Goal: Information Seeking & Learning: Check status

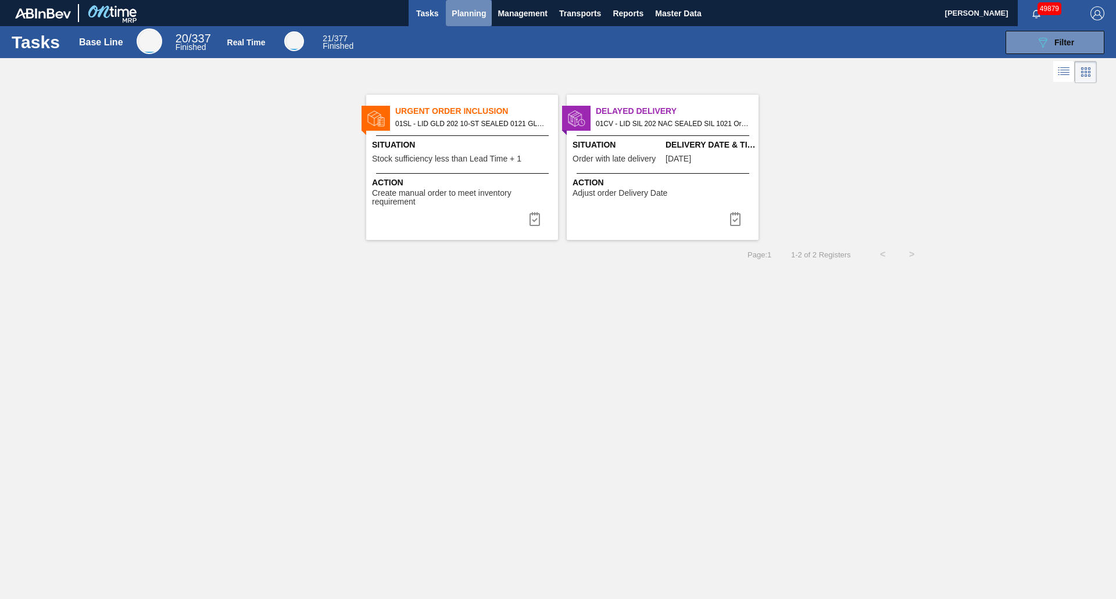
click at [460, 15] on span "Planning" at bounding box center [469, 13] width 34 height 14
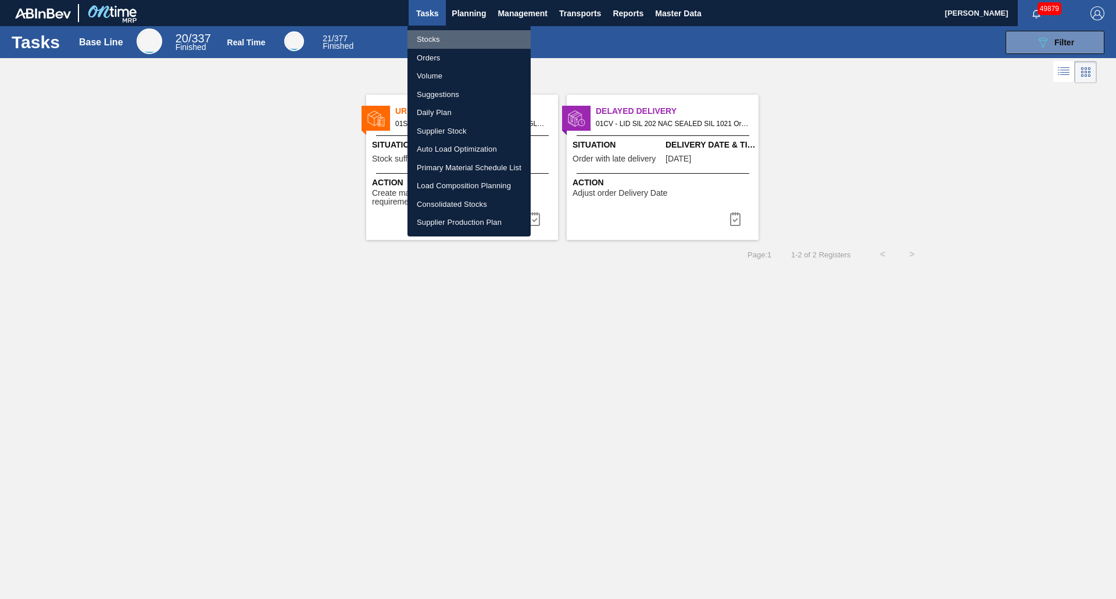
click at [435, 34] on li "Stocks" at bounding box center [469, 39] width 123 height 19
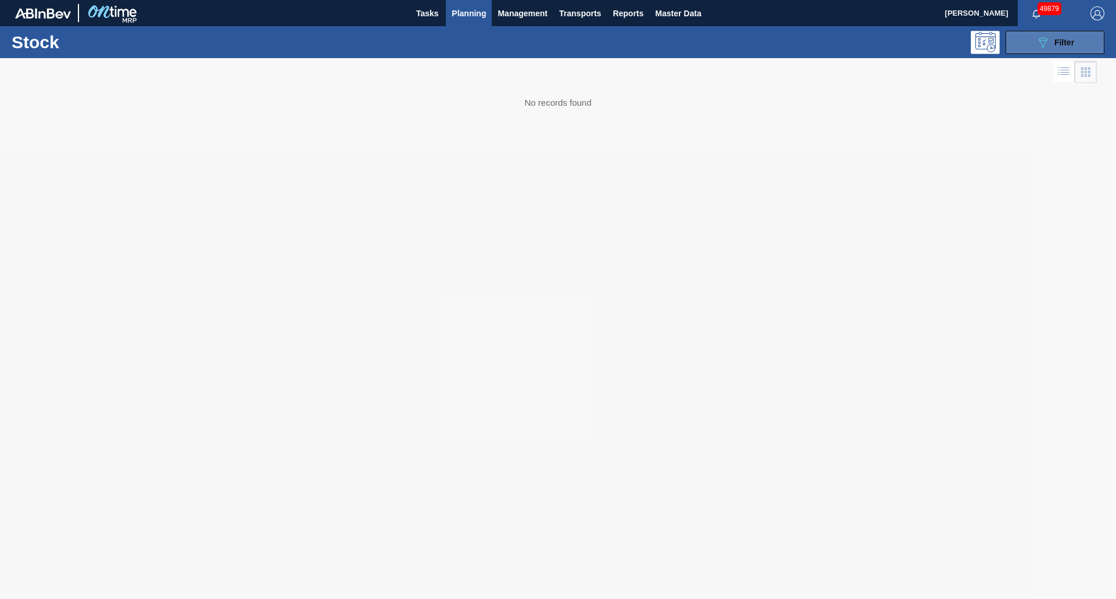
click at [1057, 53] on button "089F7B8B-B2A5-4AFE-B5C0-19BA573D28AC Filter" at bounding box center [1055, 42] width 99 height 23
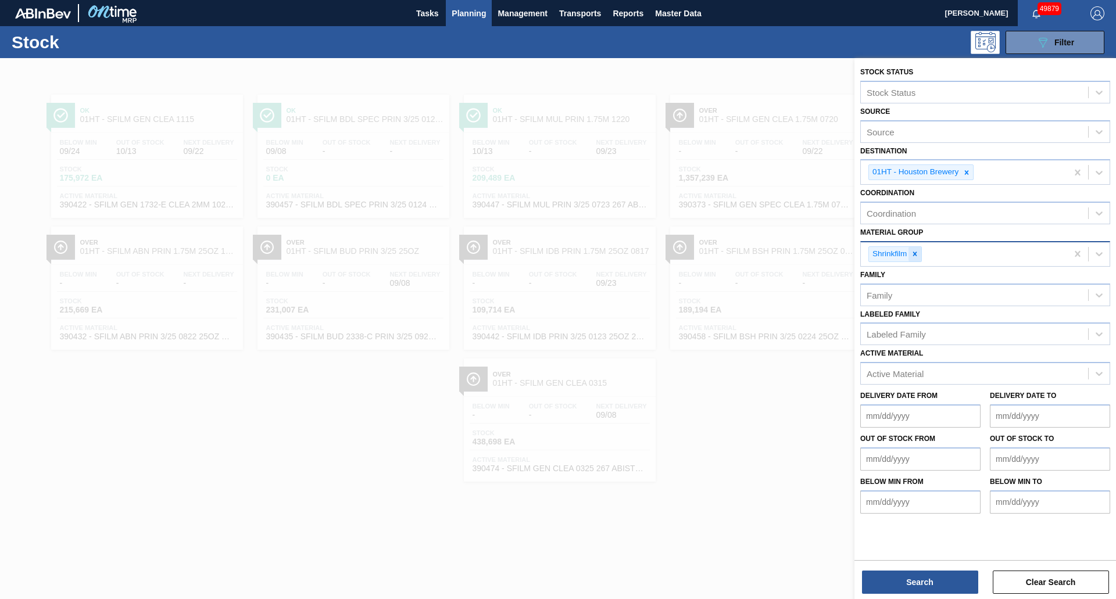
click at [916, 256] on icon at bounding box center [915, 254] width 8 height 8
click at [905, 366] on div "Active Material" at bounding box center [895, 371] width 57 height 10
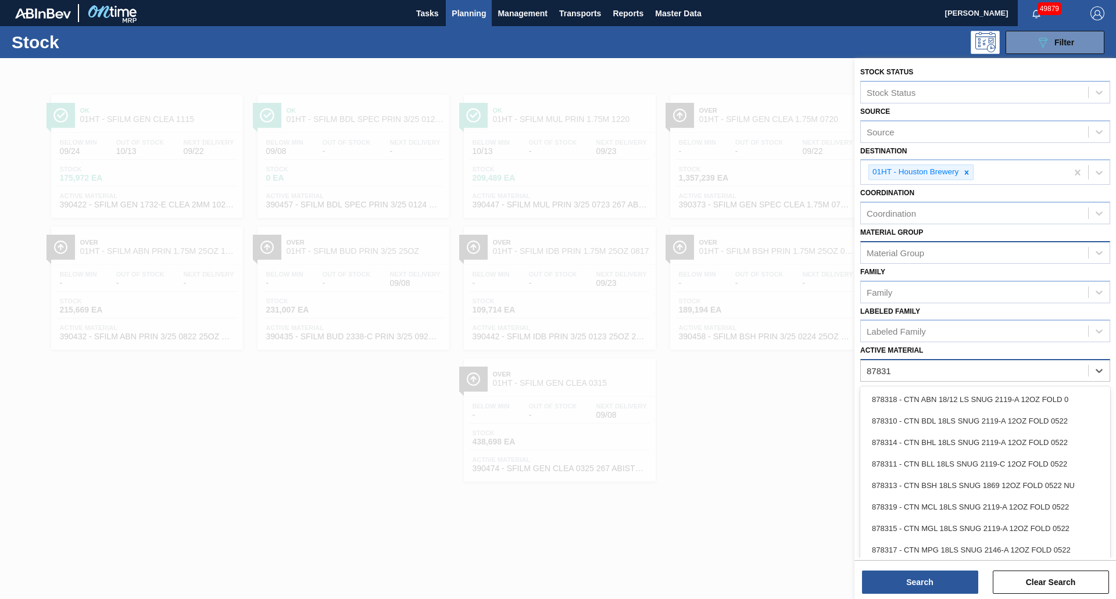
type Material "878317"
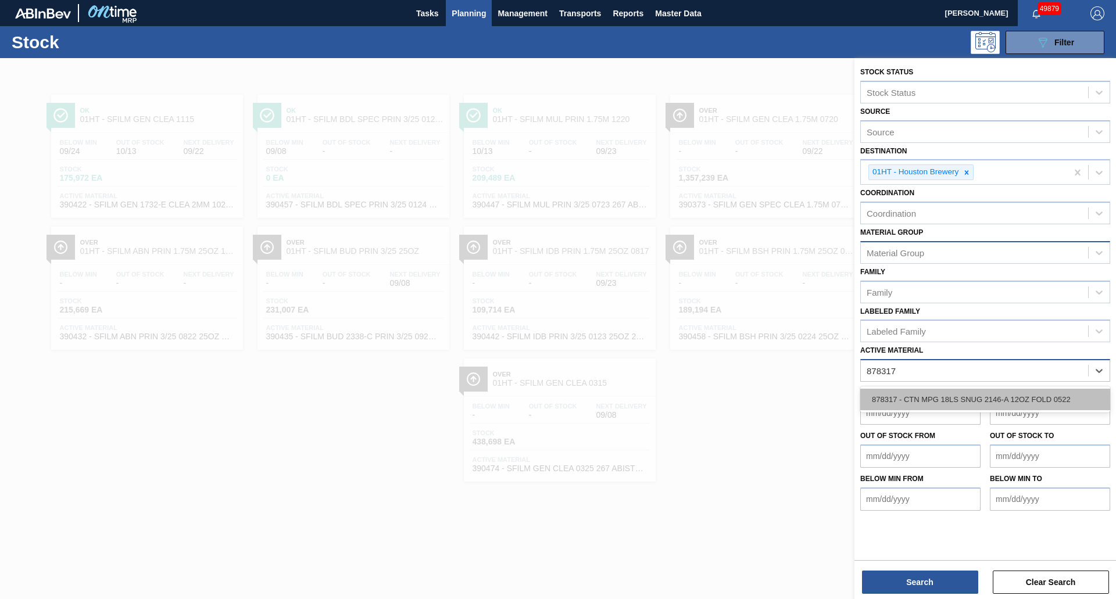
click at [907, 399] on div "878317 - CTN MPG 18LS SNUG 2146-A 12OZ FOLD 0522" at bounding box center [985, 400] width 250 height 22
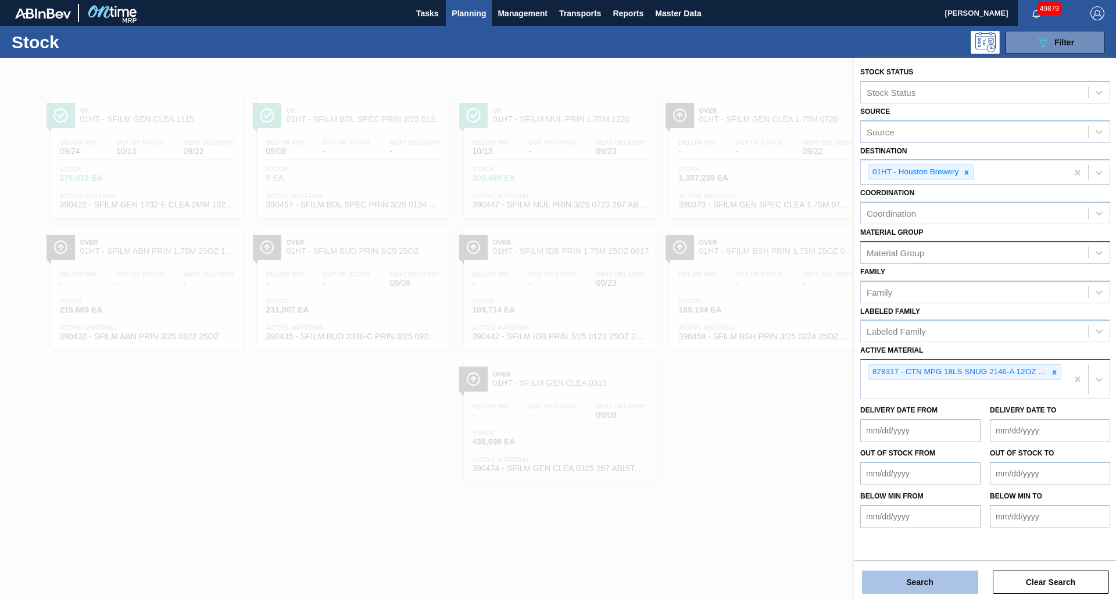
click at [923, 571] on button "Search" at bounding box center [920, 582] width 116 height 23
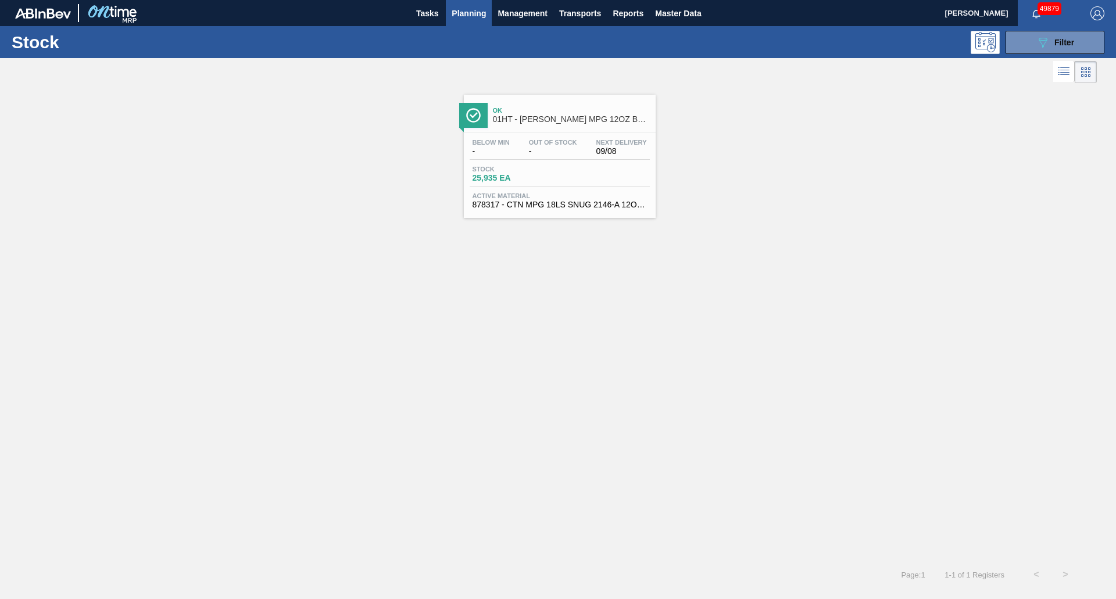
click at [478, 107] on div at bounding box center [473, 115] width 28 height 25
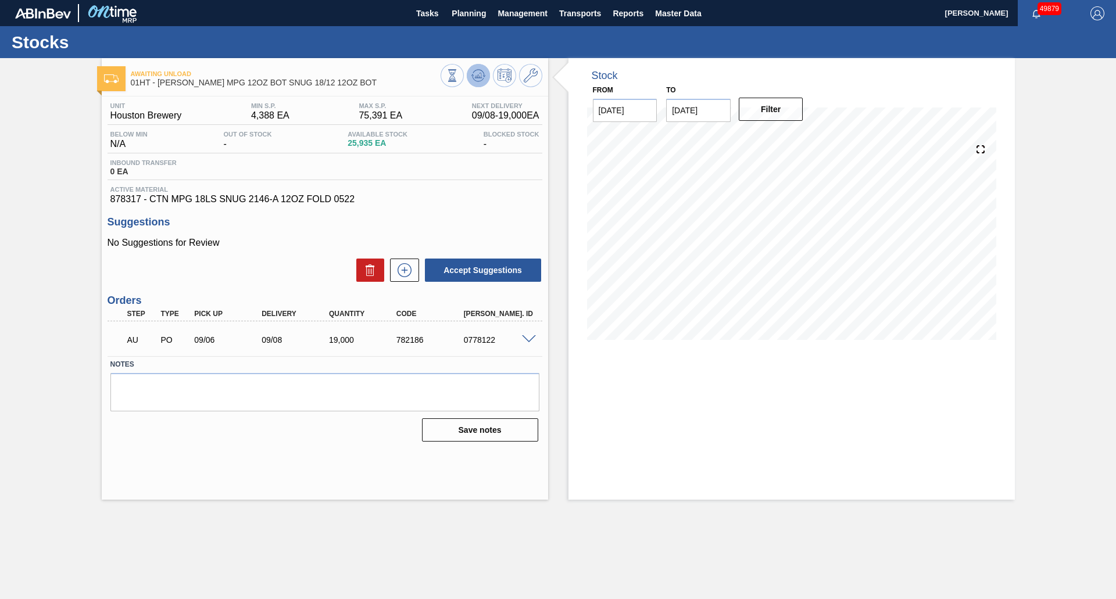
click at [478, 76] on icon at bounding box center [478, 75] width 8 height 5
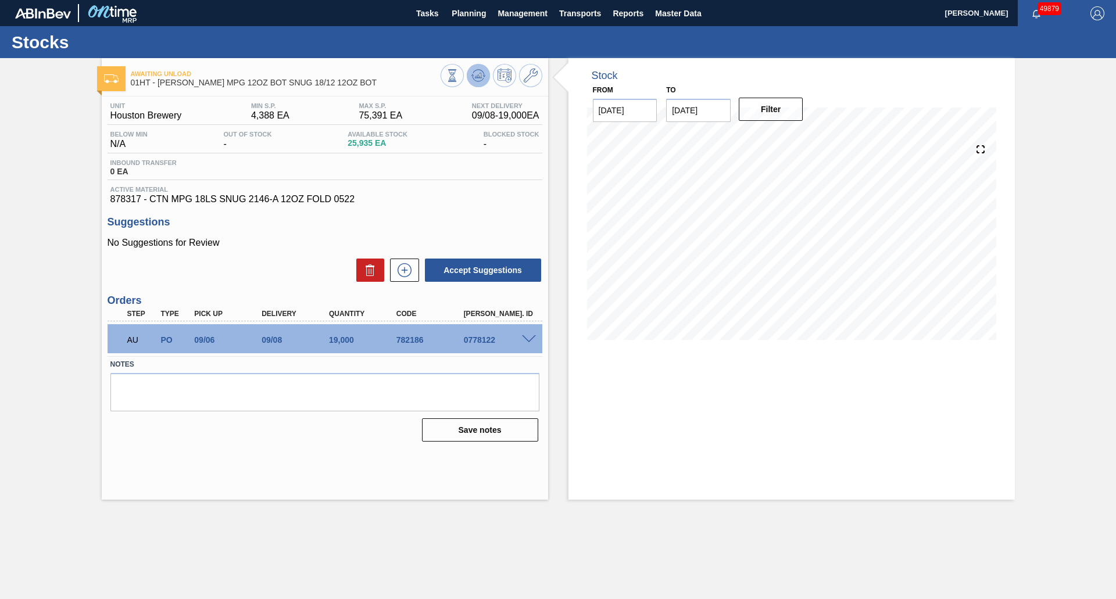
click at [484, 76] on icon at bounding box center [484, 77] width 2 height 2
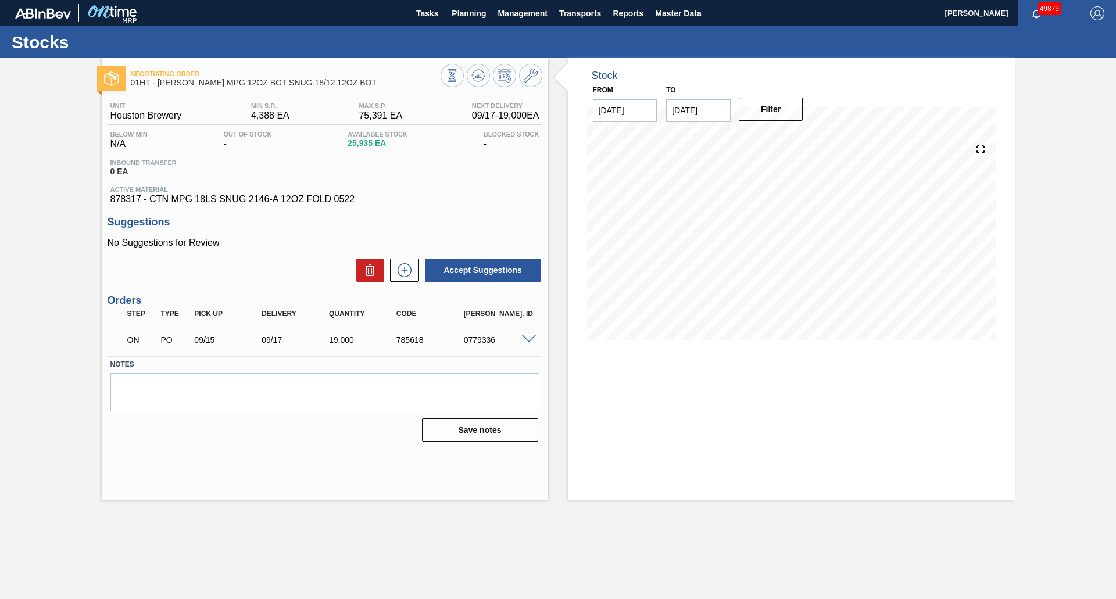
click at [1055, 302] on div "Negotiating Order 01HT - CARR MPG 12OZ BOT SNUG 18/12 12OZ BOT Unit Houston Bre…" at bounding box center [558, 279] width 1116 height 442
click at [1091, 23] on button "button" at bounding box center [1097, 13] width 37 height 26
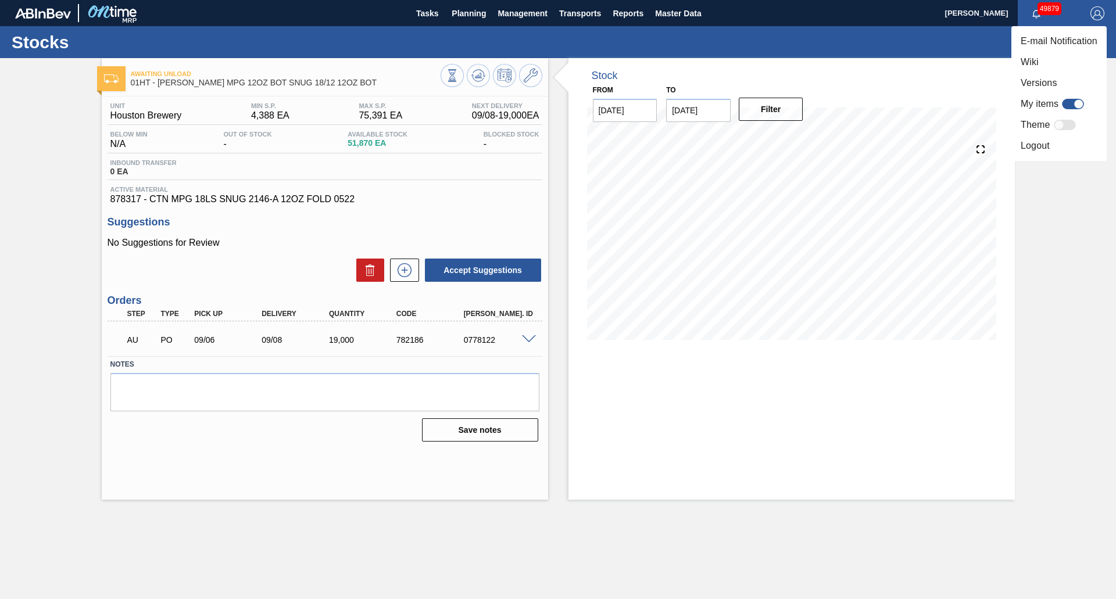
click at [689, 19] on div at bounding box center [558, 299] width 1116 height 599
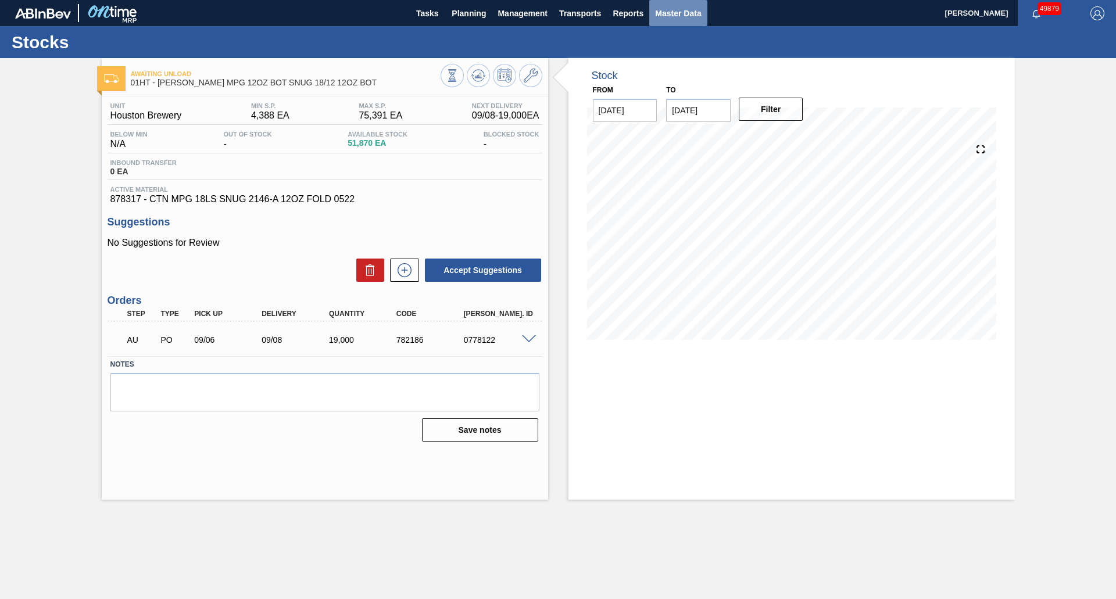
click at [683, 23] on button "Master Data" at bounding box center [678, 13] width 58 height 26
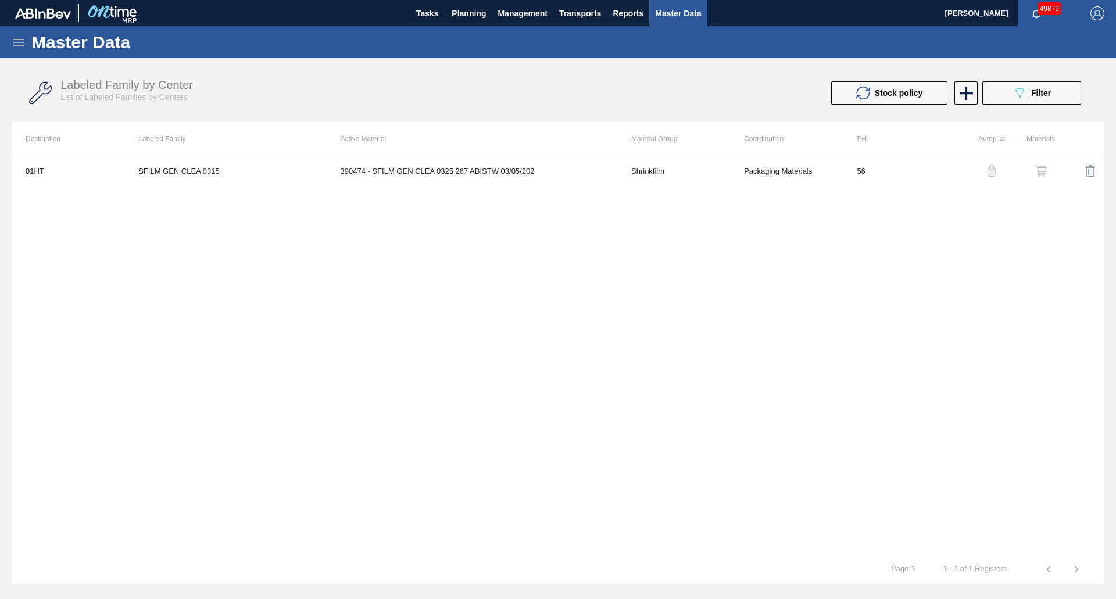
click at [13, 44] on icon at bounding box center [19, 42] width 14 height 14
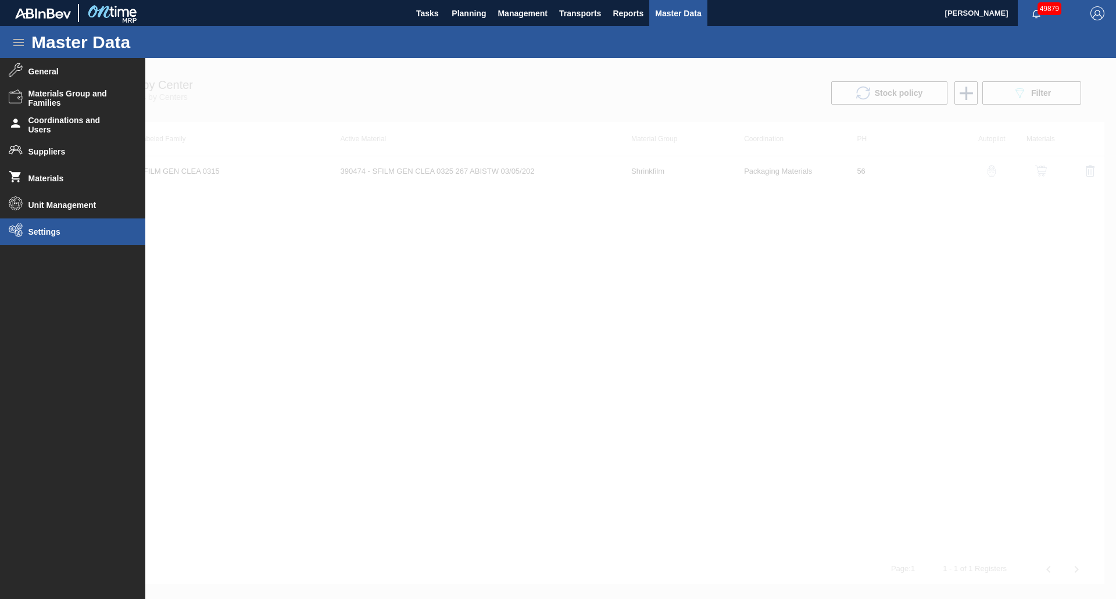
click at [55, 242] on li "Settings" at bounding box center [72, 232] width 145 height 27
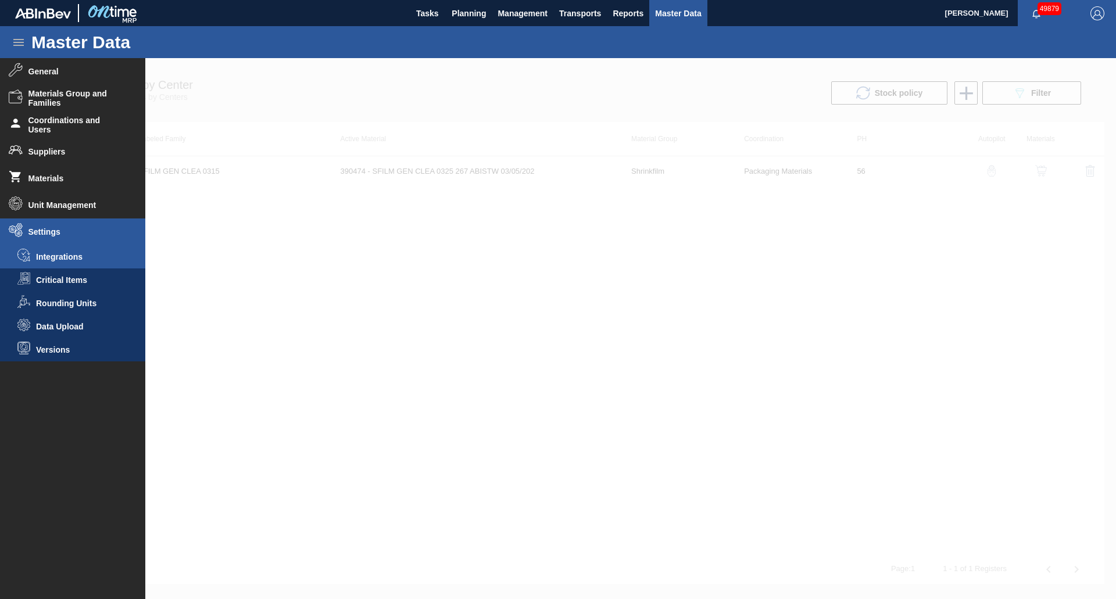
click at [84, 253] on span "Integrations" at bounding box center [81, 256] width 90 height 9
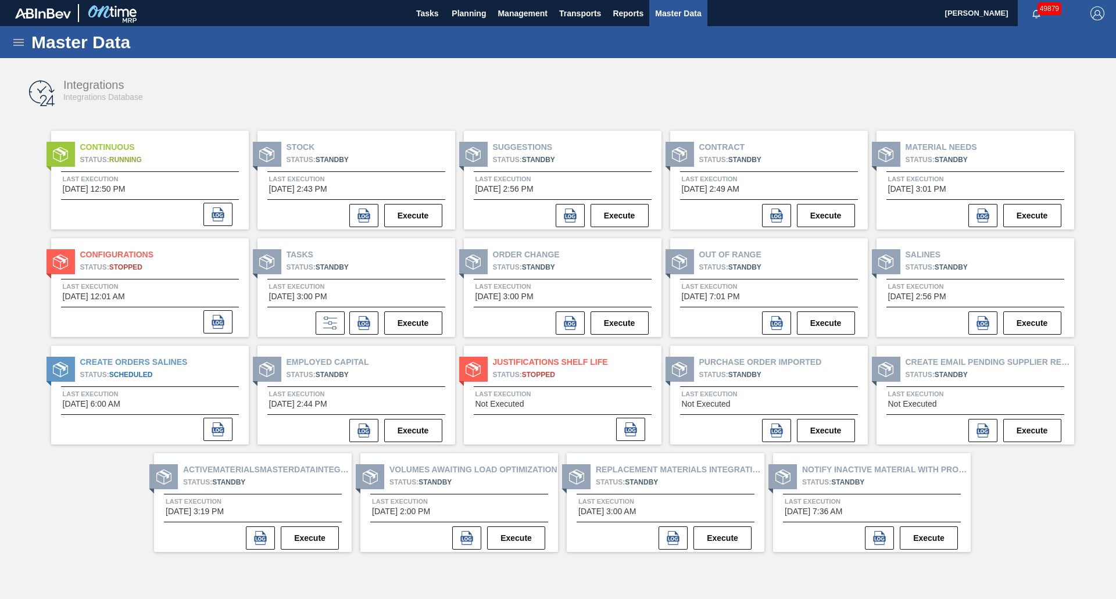
click at [29, 205] on div "Integrations Integrations Database Continuous Status: Running Last Execution 09…" at bounding box center [558, 297] width 1093 height 467
click at [300, 56] on div "Master Data" at bounding box center [558, 42] width 1116 height 32
click at [224, 91] on div "Integrations Integrations Database" at bounding box center [321, 90] width 516 height 24
click at [477, 16] on span "Planning" at bounding box center [469, 13] width 34 height 14
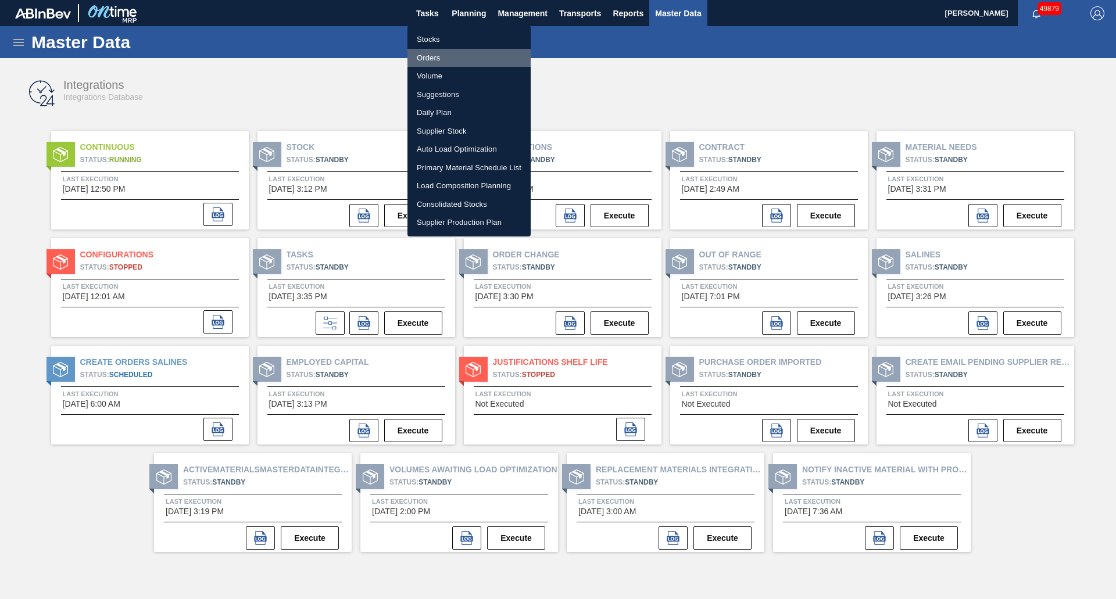
click at [433, 50] on li "Orders" at bounding box center [469, 58] width 123 height 19
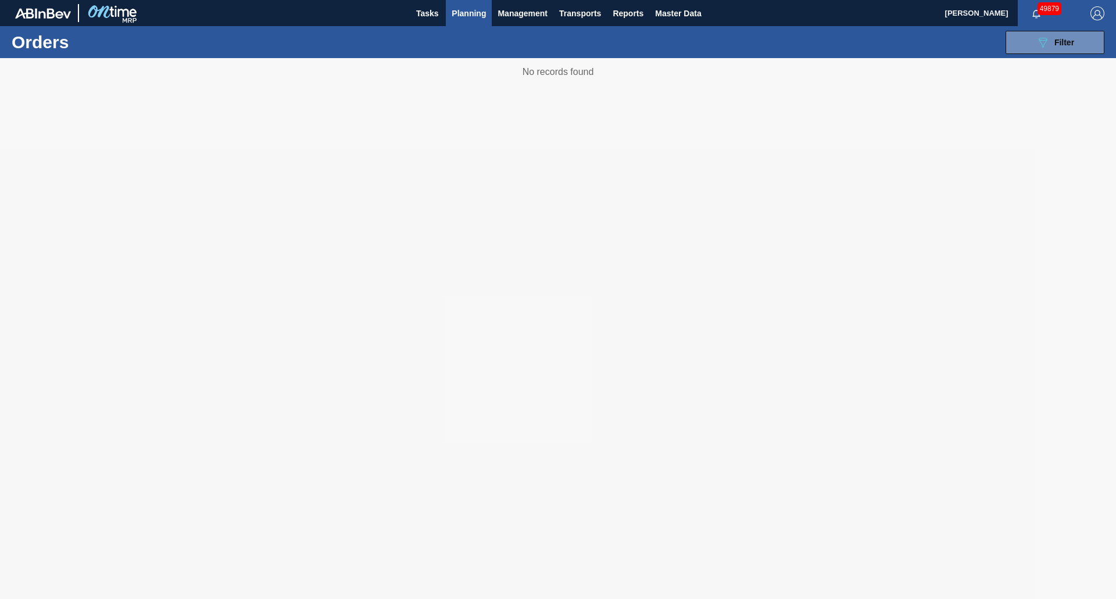
click at [473, 19] on span "Planning" at bounding box center [469, 13] width 34 height 14
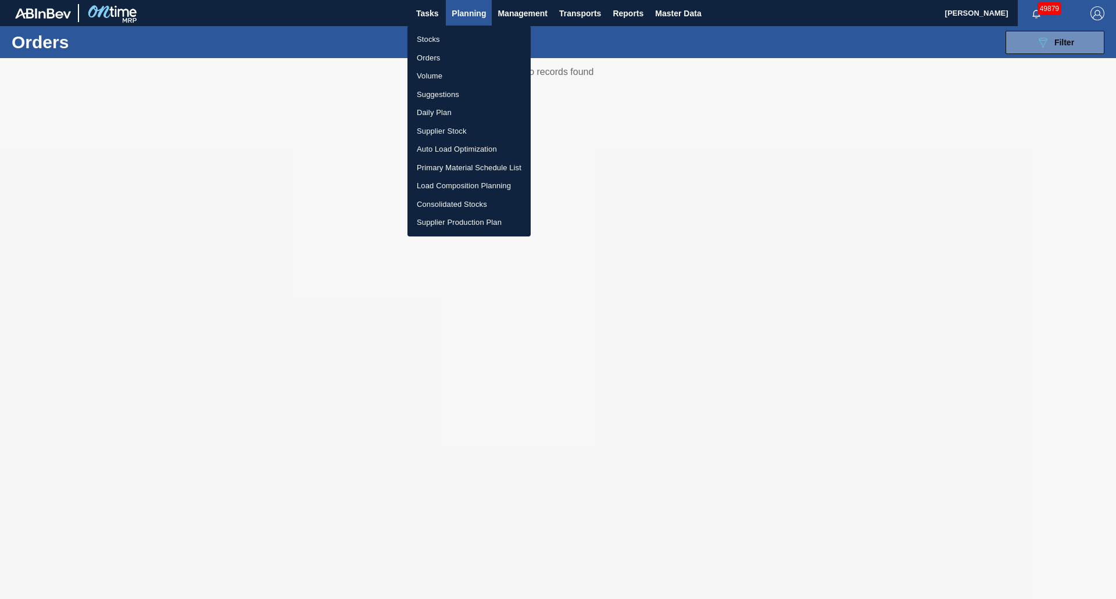
click at [451, 87] on li "Suggestions" at bounding box center [469, 94] width 123 height 19
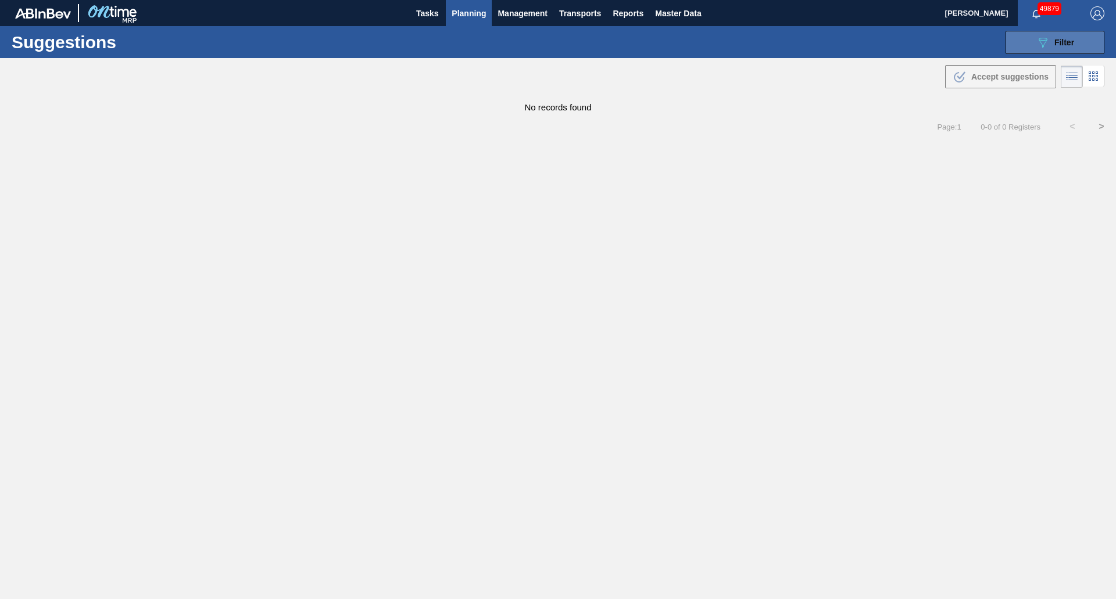
click at [1056, 41] on span "Filter" at bounding box center [1065, 42] width 20 height 9
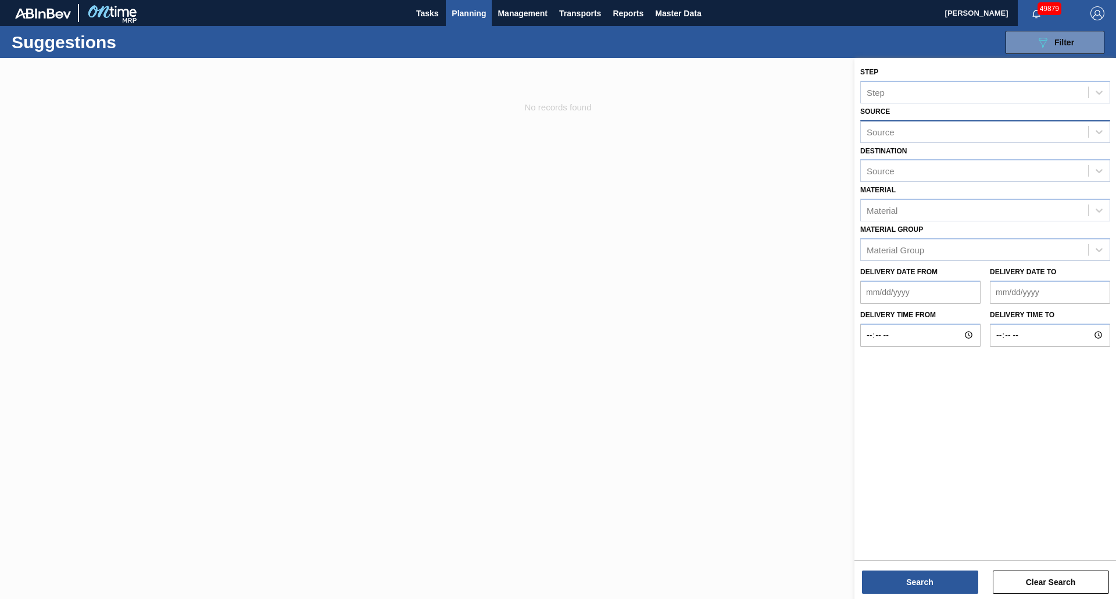
type from "[DATE]"
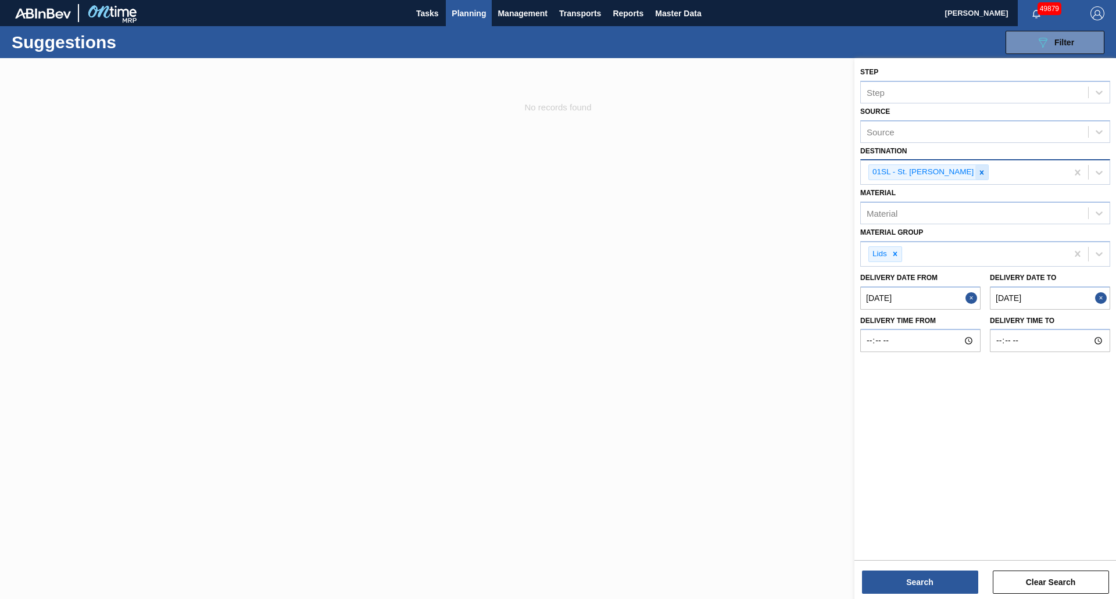
click at [978, 169] on icon at bounding box center [982, 173] width 8 height 8
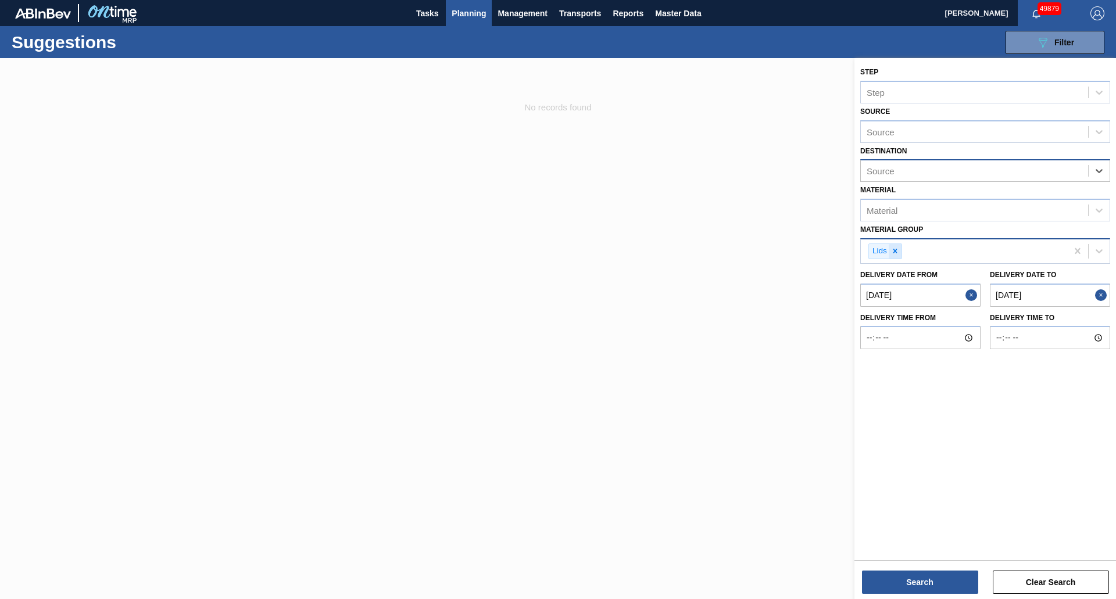
click at [899, 249] on div at bounding box center [895, 251] width 13 height 15
click at [925, 294] on from "[DATE]" at bounding box center [920, 292] width 120 height 23
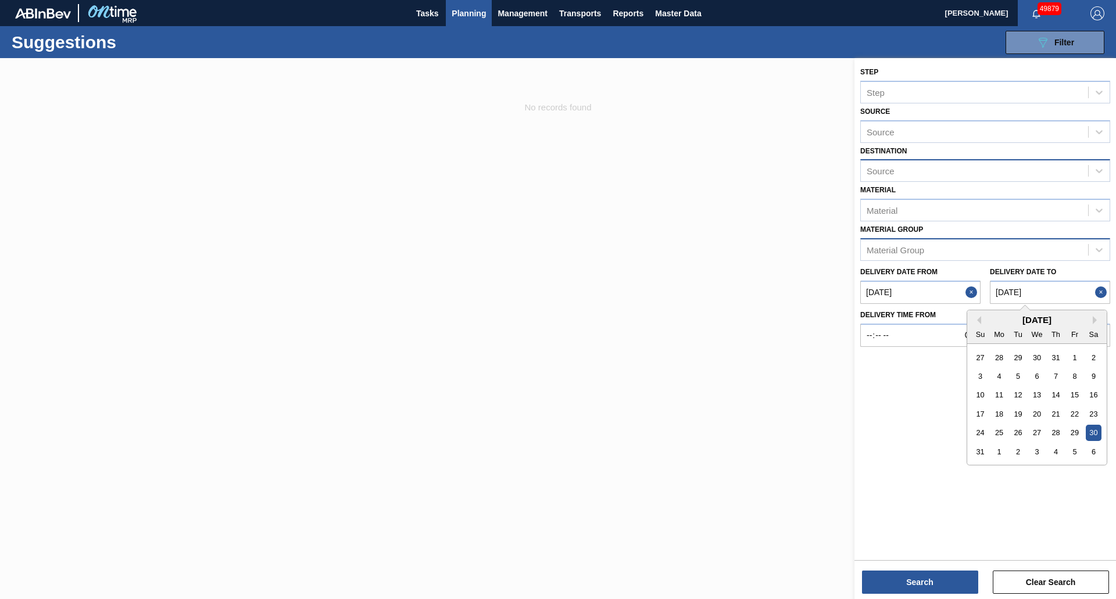
click at [1047, 285] on to "[DATE]" at bounding box center [1050, 292] width 120 height 23
click at [1094, 318] on button "Next Month" at bounding box center [1097, 320] width 8 height 8
click at [1018, 428] on div "30" at bounding box center [1018, 433] width 16 height 16
type to "[DATE]"
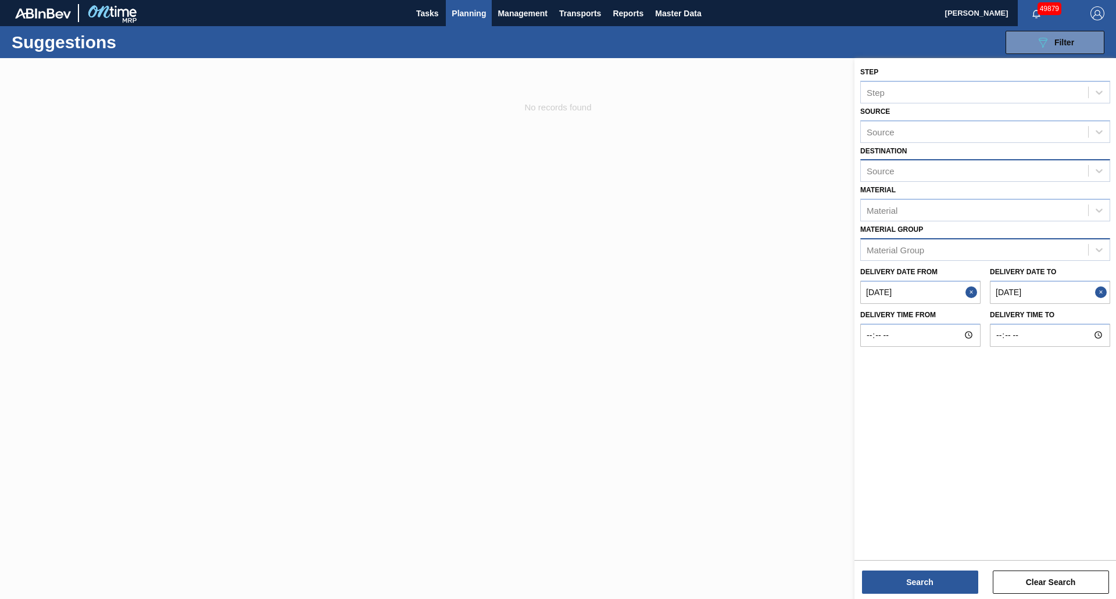
click at [902, 292] on from "[DATE]" at bounding box center [920, 292] width 120 height 23
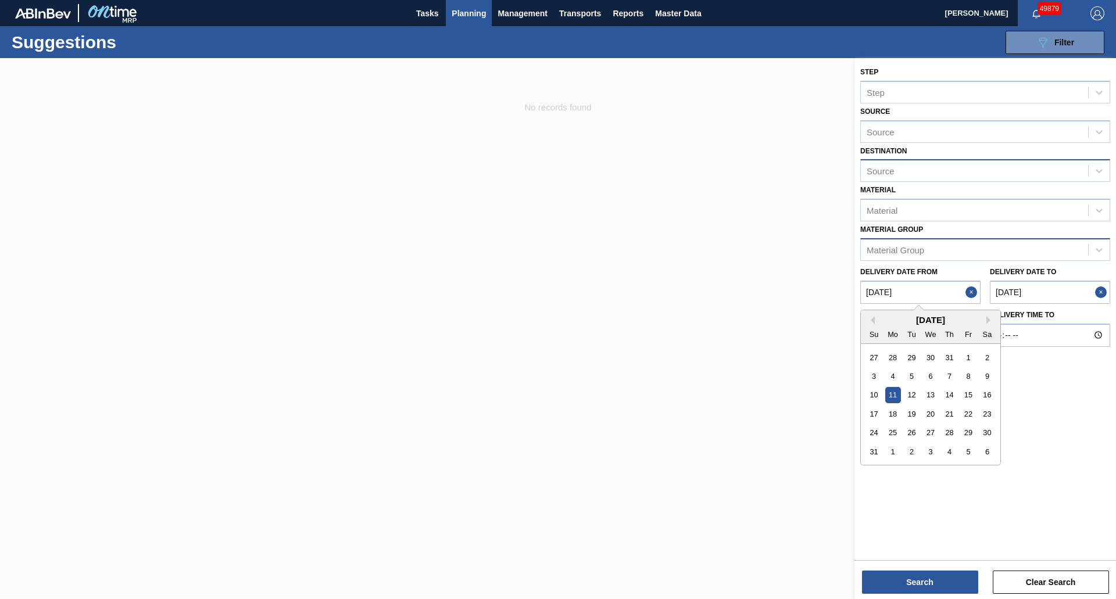
click at [986, 328] on div "Sa" at bounding box center [988, 334] width 16 height 16
click at [987, 323] on button "Next Month" at bounding box center [991, 320] width 8 height 8
click at [892, 372] on div "8" at bounding box center [893, 377] width 16 height 16
type from "[DATE]"
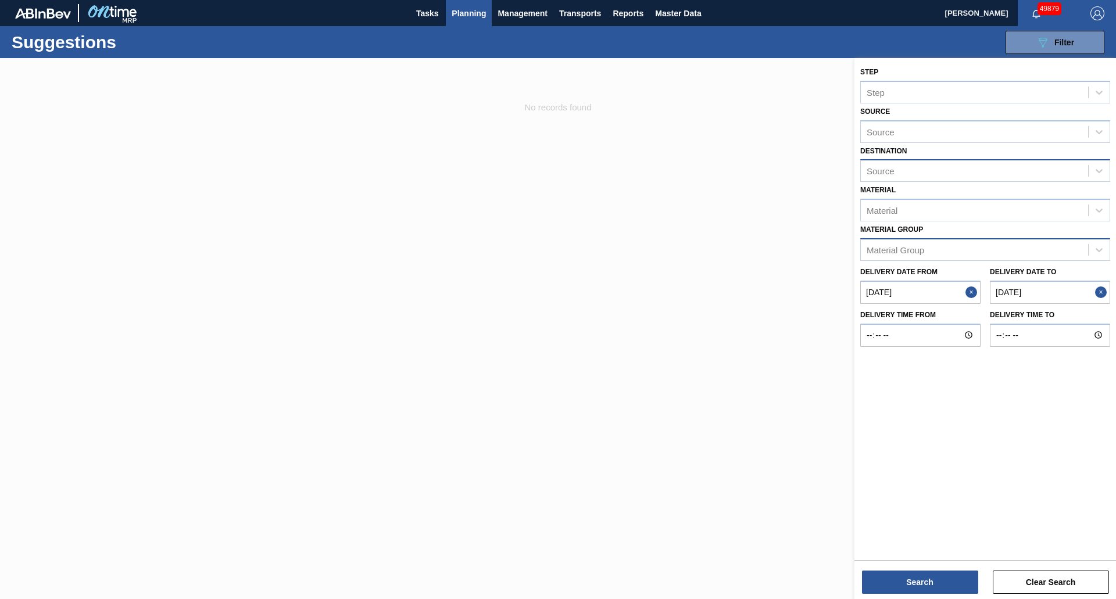
click at [1039, 286] on to "[DATE]" at bounding box center [1050, 292] width 120 height 23
click at [980, 411] on div "21" at bounding box center [981, 414] width 16 height 16
type to "[DATE]"
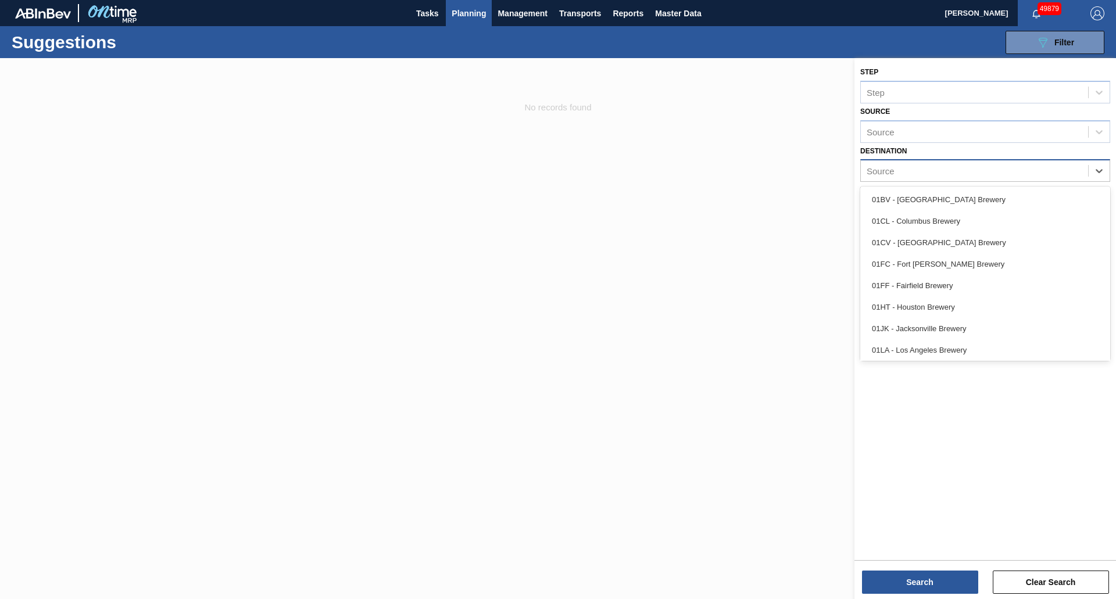
click at [896, 167] on div "Source" at bounding box center [974, 171] width 227 height 17
click at [907, 306] on div "01HT - Houston Brewery" at bounding box center [985, 307] width 250 height 22
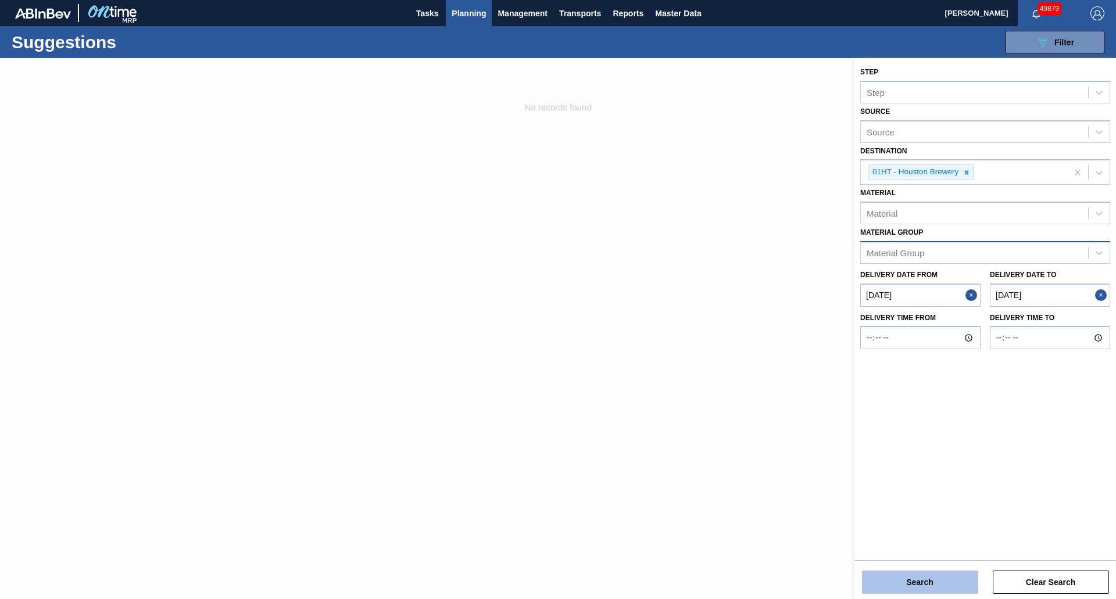
click at [935, 581] on button "Search" at bounding box center [920, 582] width 116 height 23
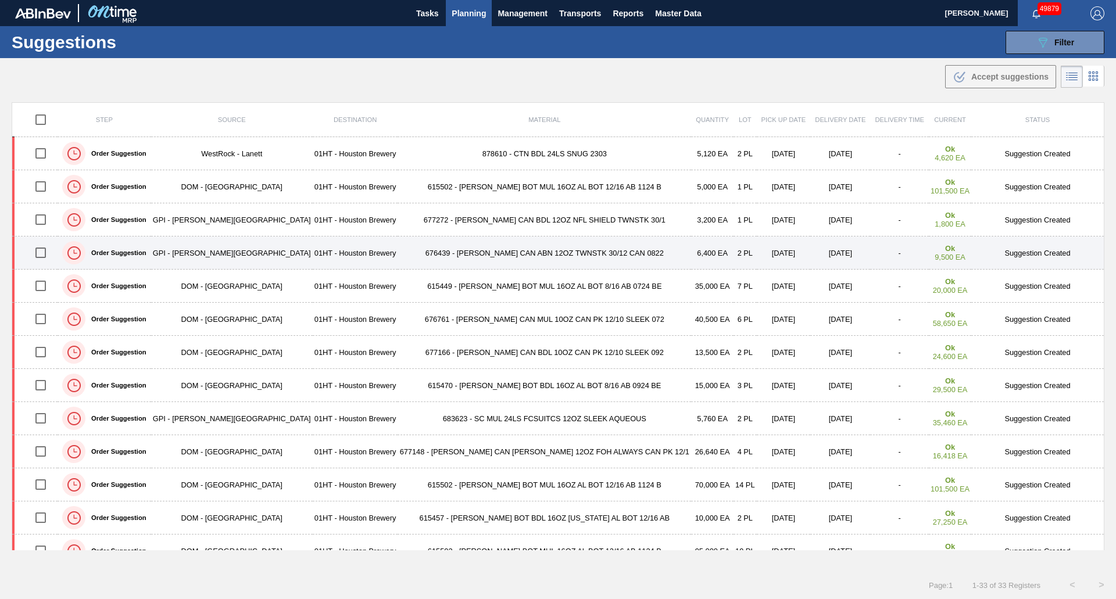
click at [471, 238] on td "676439 - [PERSON_NAME] CAN ABN 12OZ TWNSTK 30/12 CAN 0822" at bounding box center [545, 253] width 294 height 33
